Goal: Find specific page/section: Find specific page/section

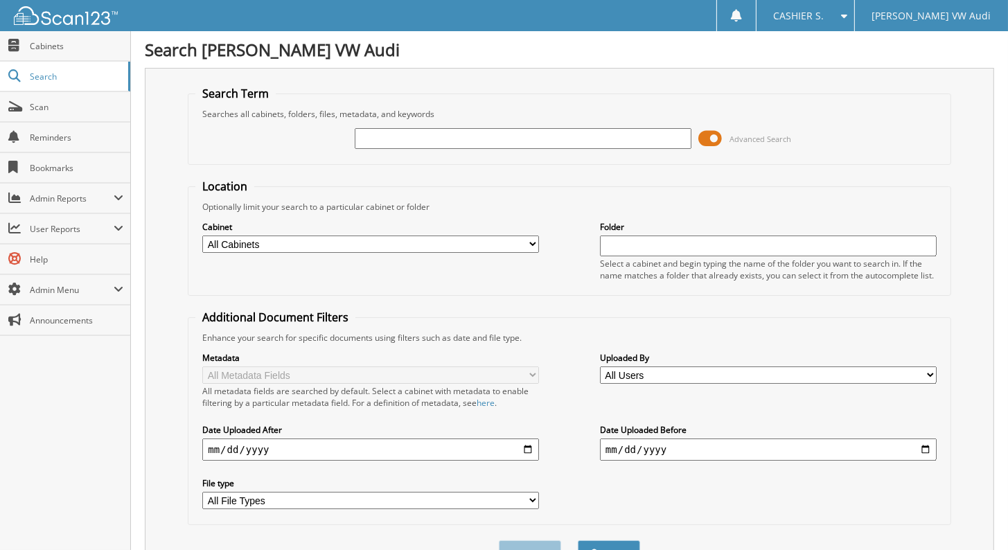
click at [421, 137] on input "text" at bounding box center [523, 138] width 337 height 21
type input "2322139P"
click at [578, 540] on button "Search" at bounding box center [609, 553] width 62 height 26
click at [715, 132] on span at bounding box center [710, 138] width 24 height 21
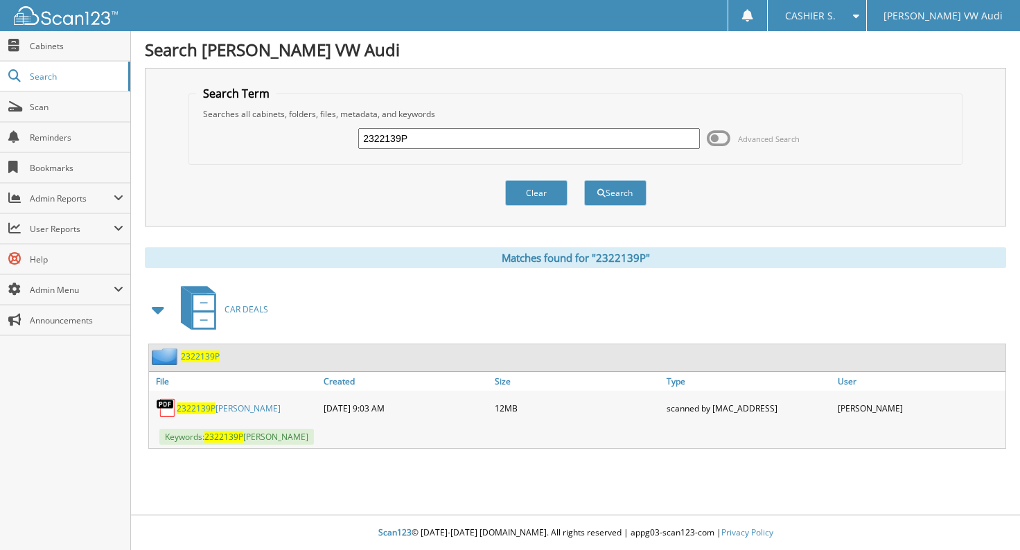
click at [224, 409] on link "2322139P GARZA, JESSE" at bounding box center [229, 408] width 104 height 12
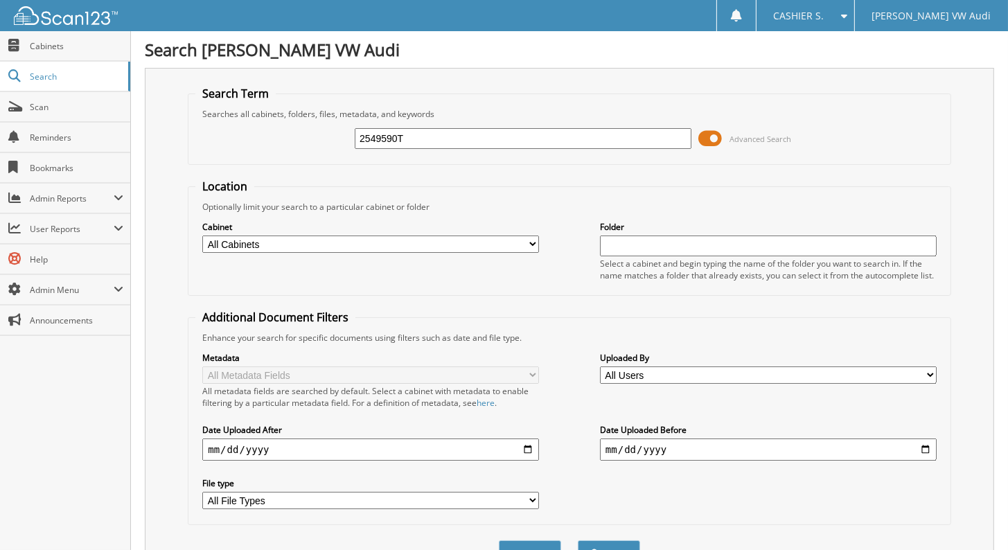
type input "2549590T"
click at [708, 134] on span at bounding box center [710, 138] width 24 height 21
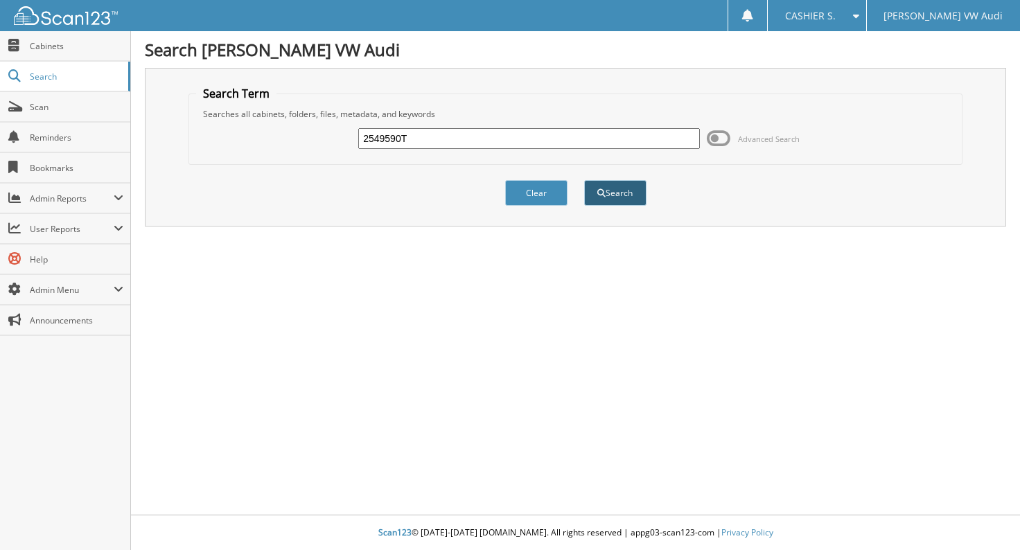
click at [601, 190] on span "submit" at bounding box center [601, 193] width 8 height 8
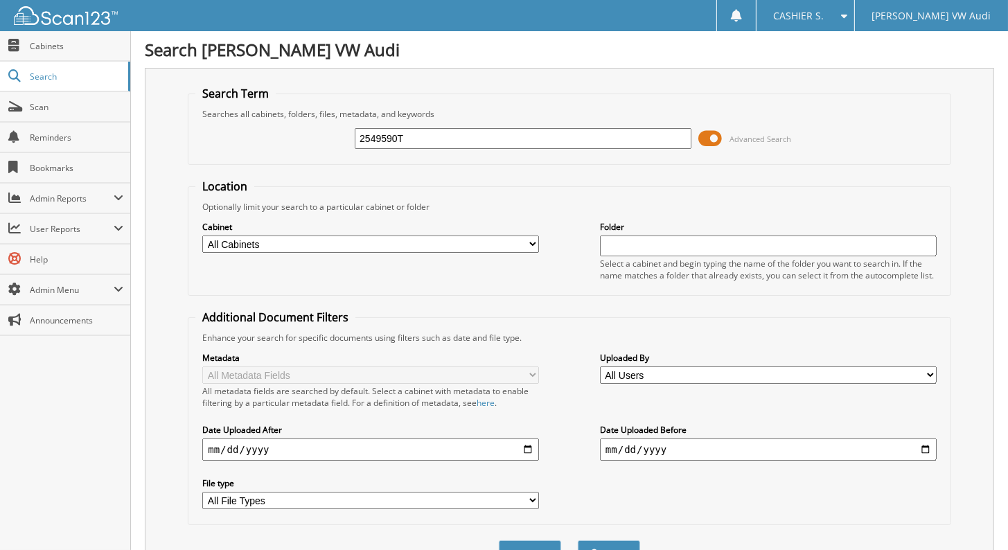
click at [716, 137] on span at bounding box center [710, 138] width 24 height 21
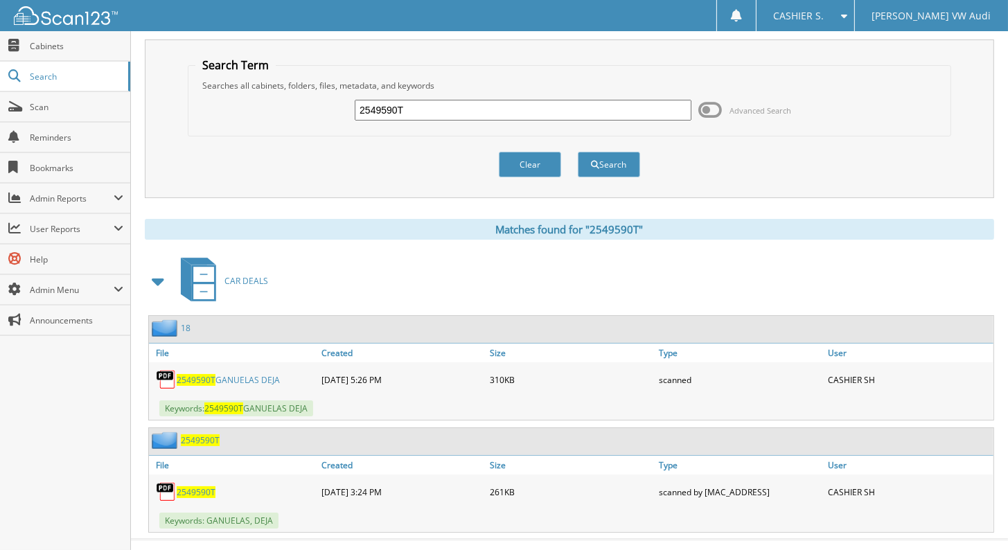
scroll to position [44, 0]
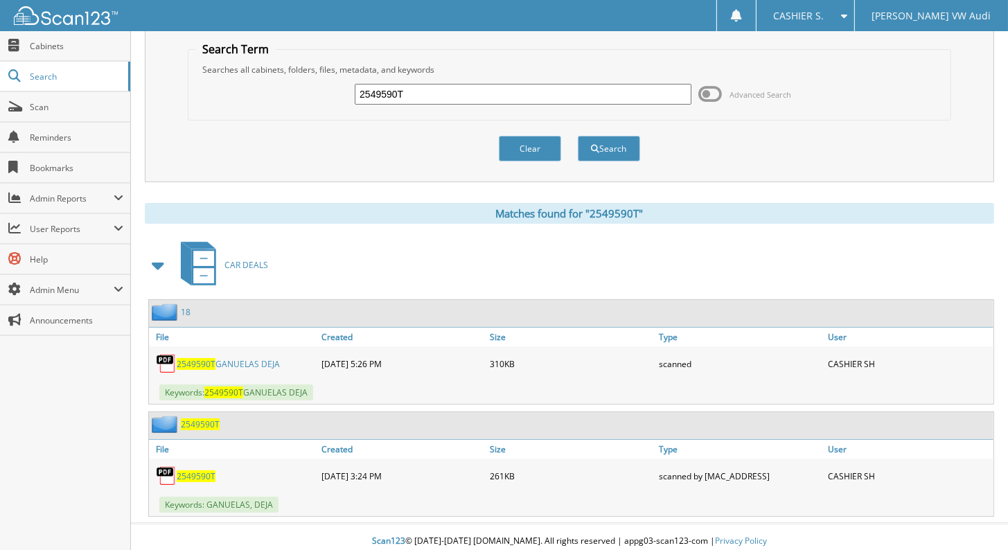
click at [197, 470] on span "2549590T" at bounding box center [196, 476] width 39 height 12
click at [241, 358] on link "2549590T GANUELAS DEJA" at bounding box center [228, 364] width 103 height 12
click at [200, 470] on span "2549590T" at bounding box center [196, 476] width 39 height 12
